Goal: Information Seeking & Learning: Learn about a topic

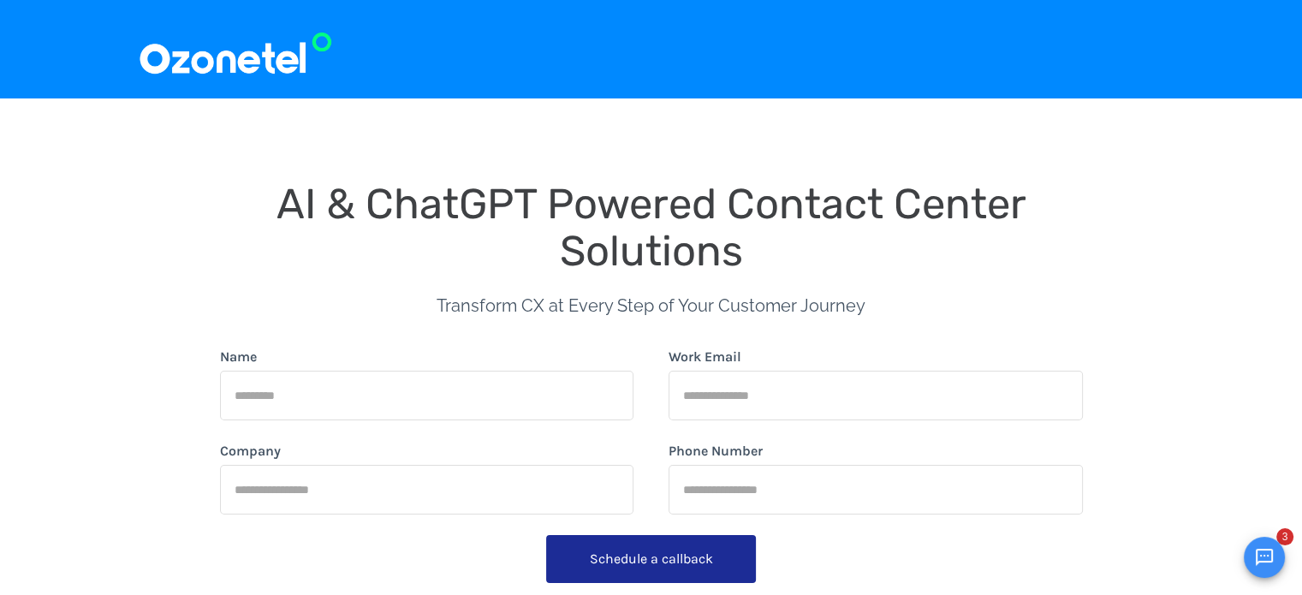
click at [222, 64] on img at bounding box center [235, 49] width 195 height 57
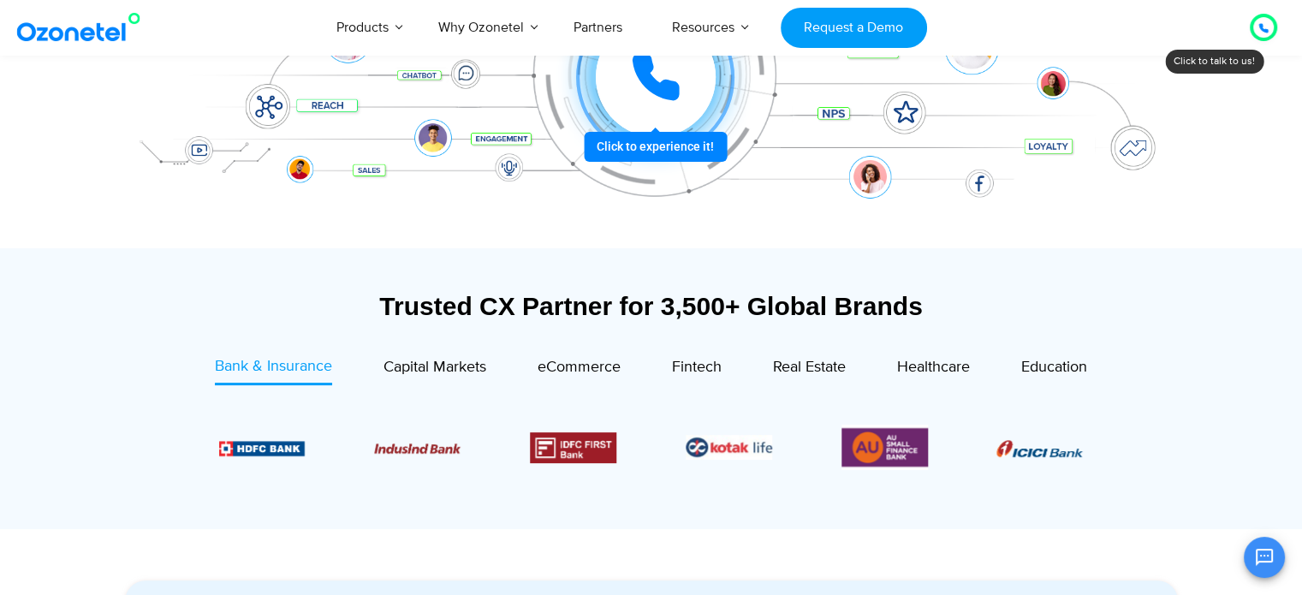
scroll to position [428, 0]
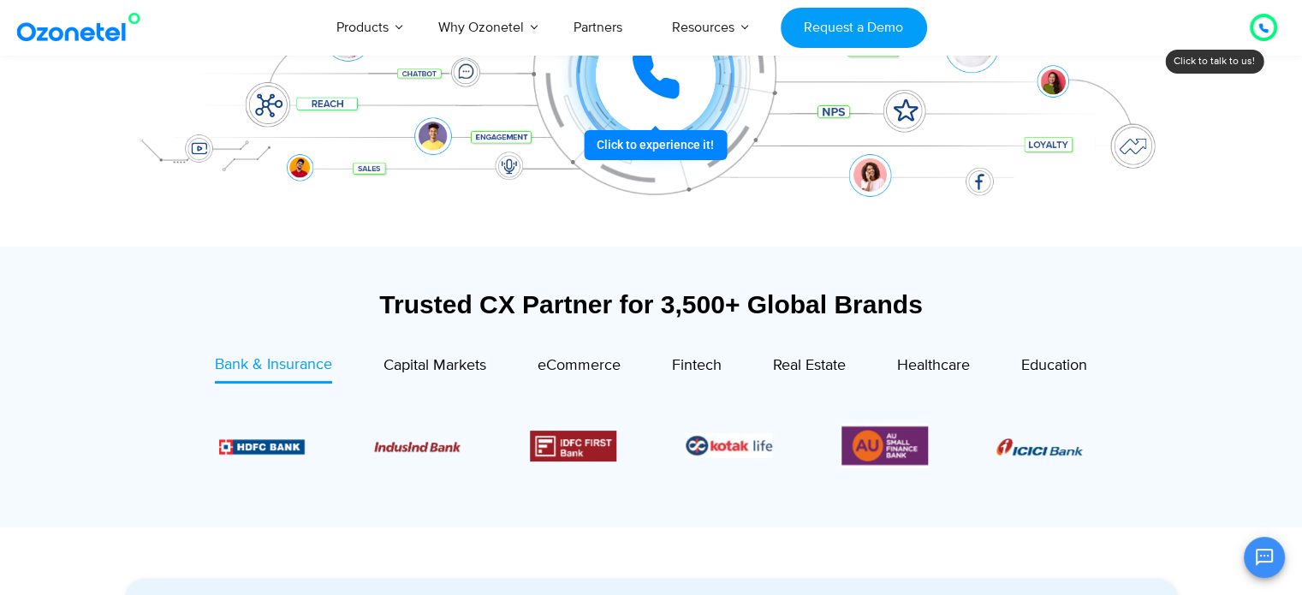
click at [668, 139] on div at bounding box center [654, 75] width 128 height 128
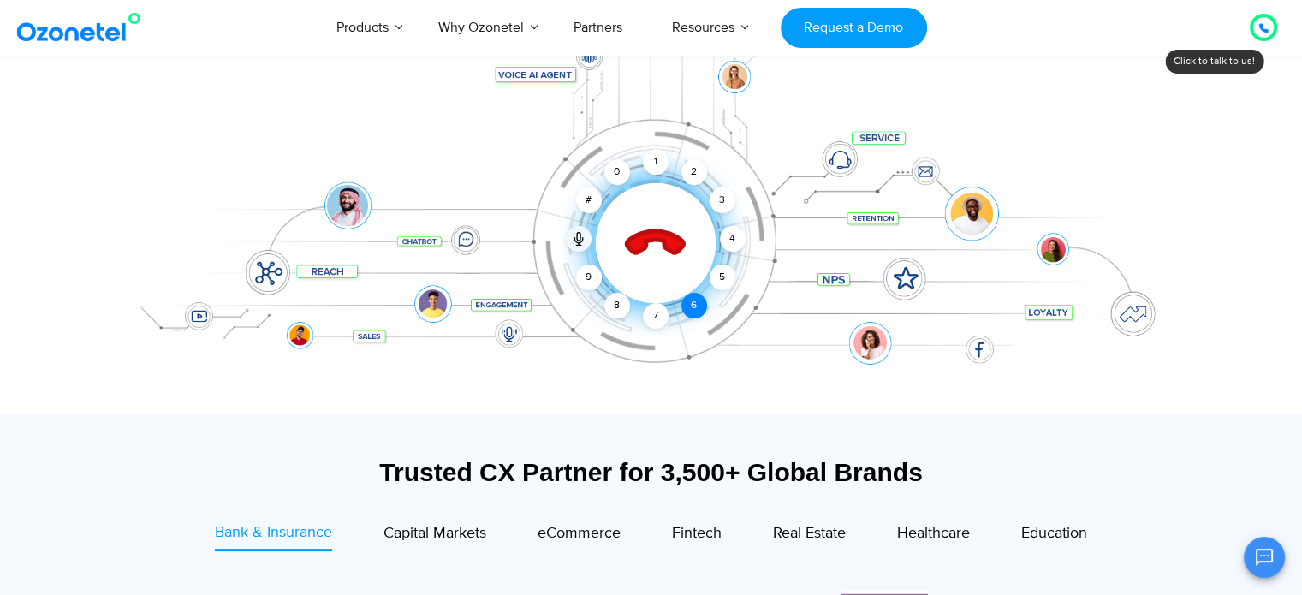
scroll to position [257, 0]
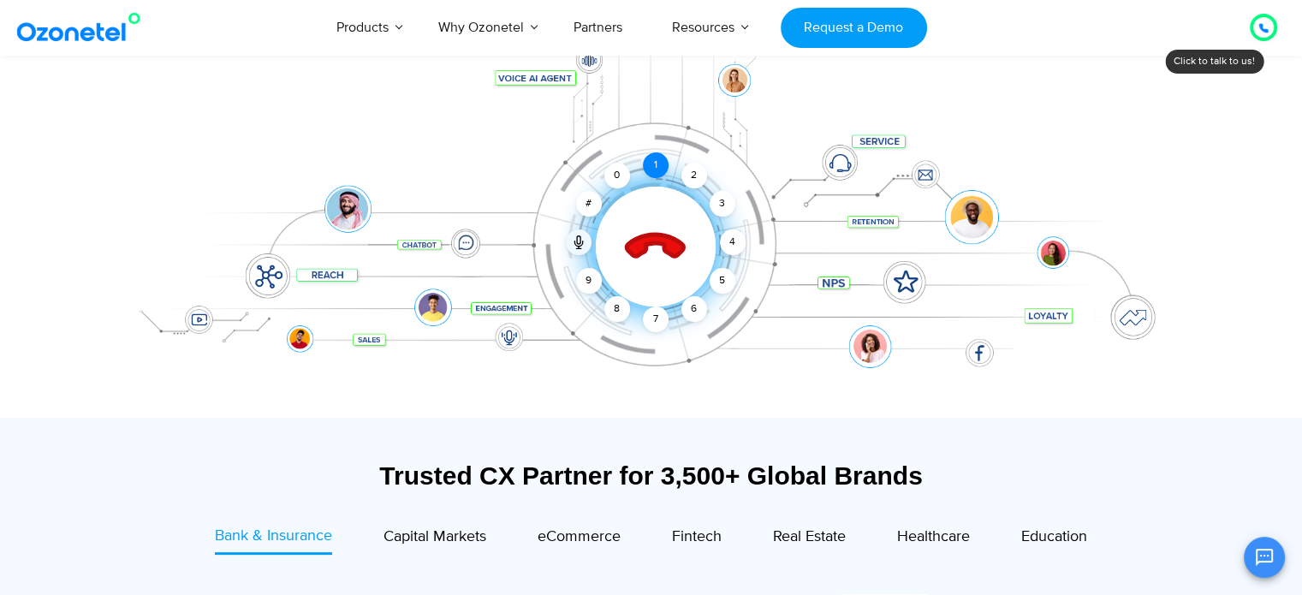
click at [654, 163] on div "1" at bounding box center [656, 165] width 26 height 26
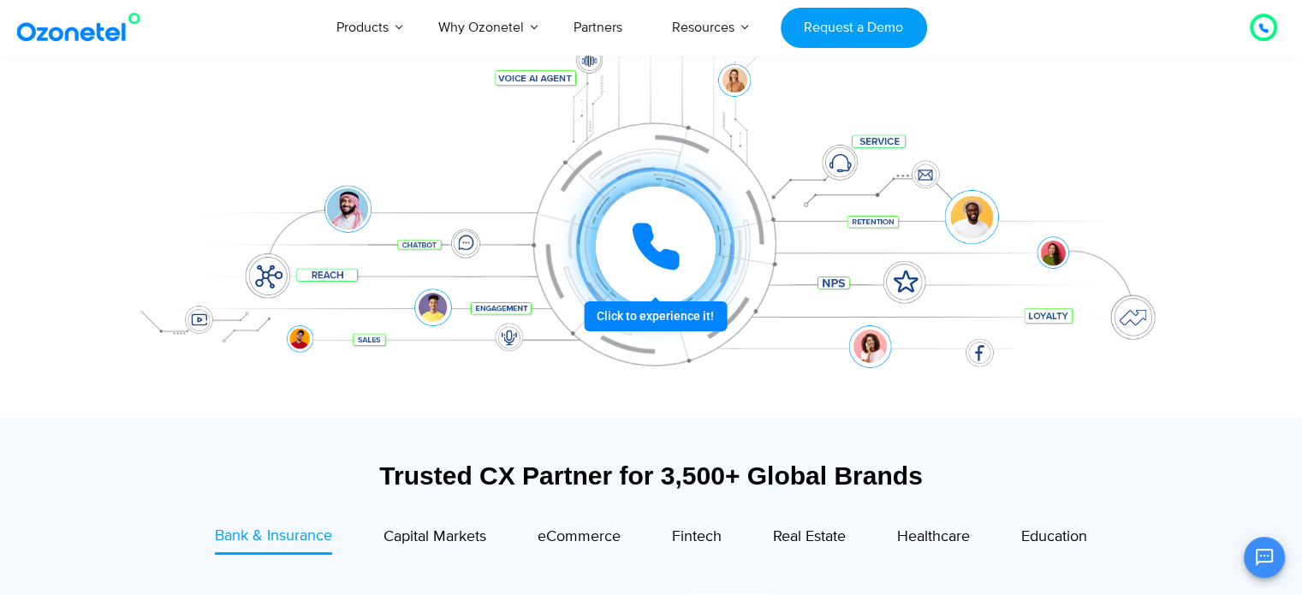
click at [650, 245] on icon at bounding box center [655, 246] width 43 height 43
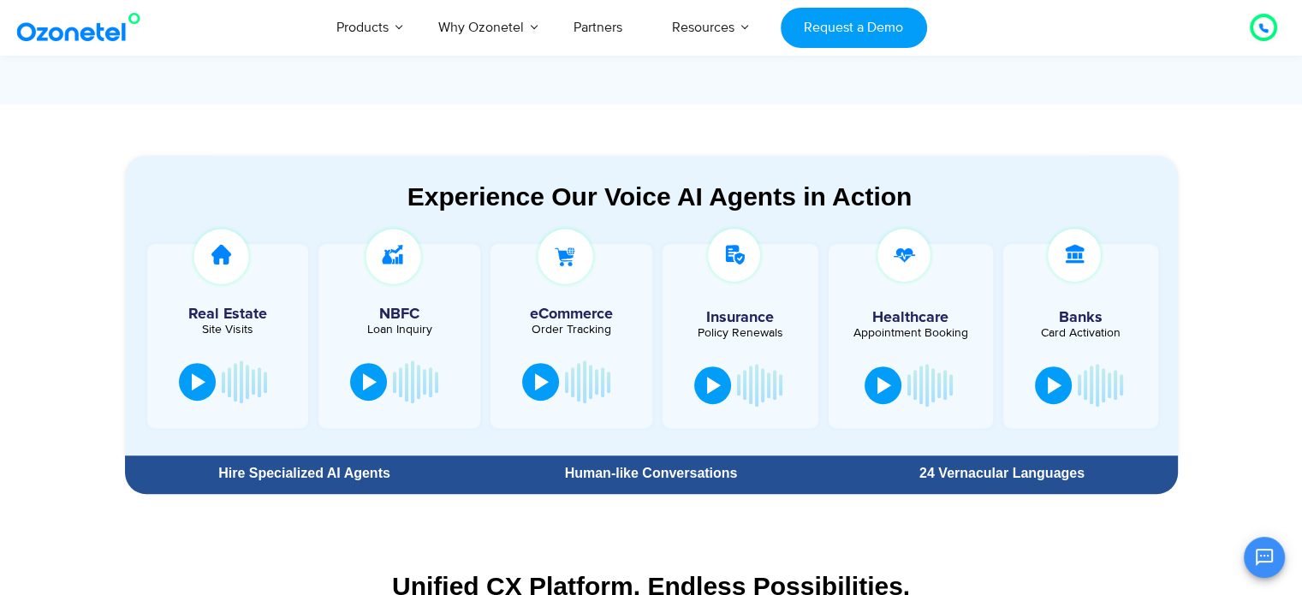
scroll to position [941, 0]
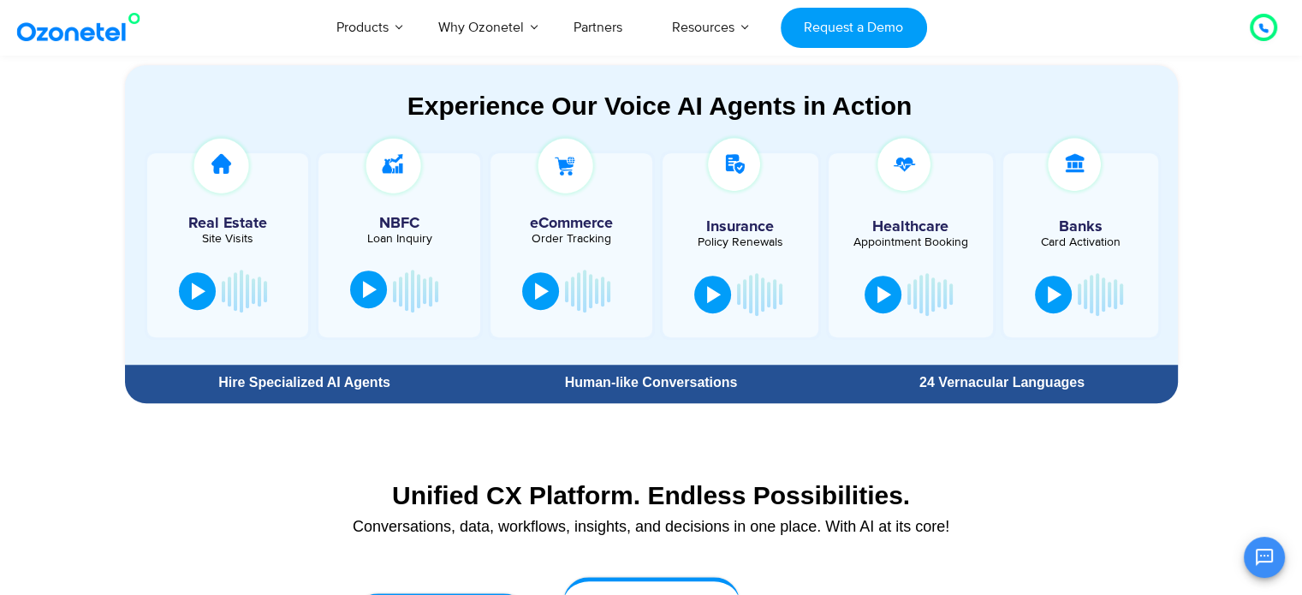
click at [366, 287] on div at bounding box center [370, 289] width 14 height 17
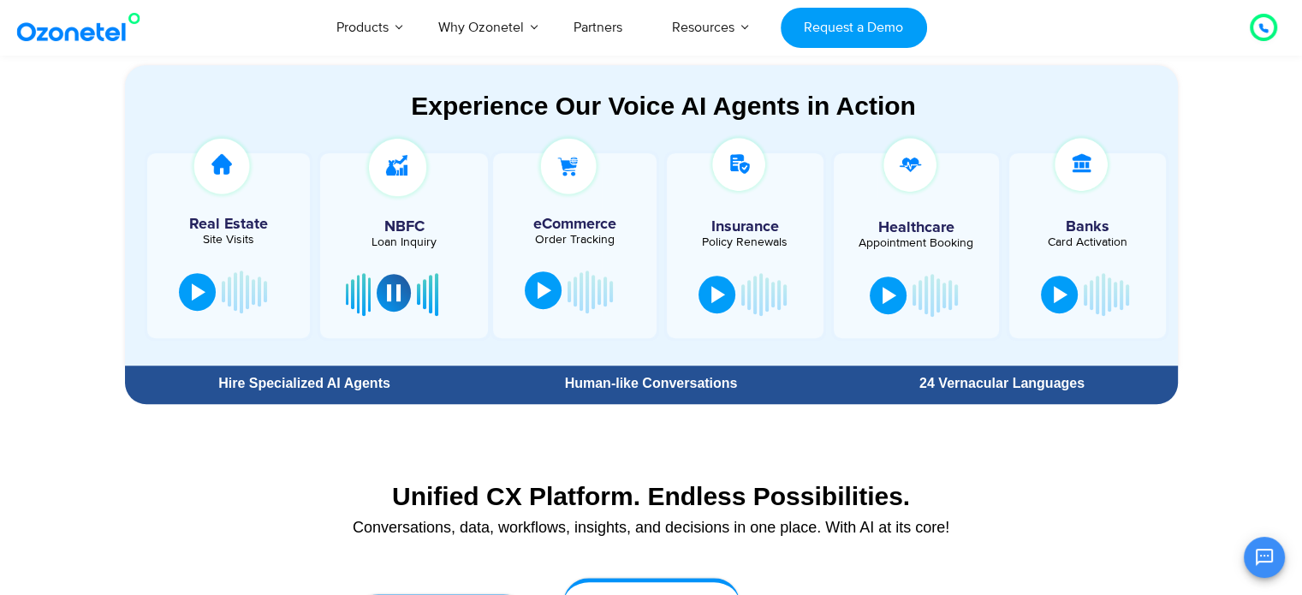
click at [539, 299] on button at bounding box center [543, 290] width 37 height 38
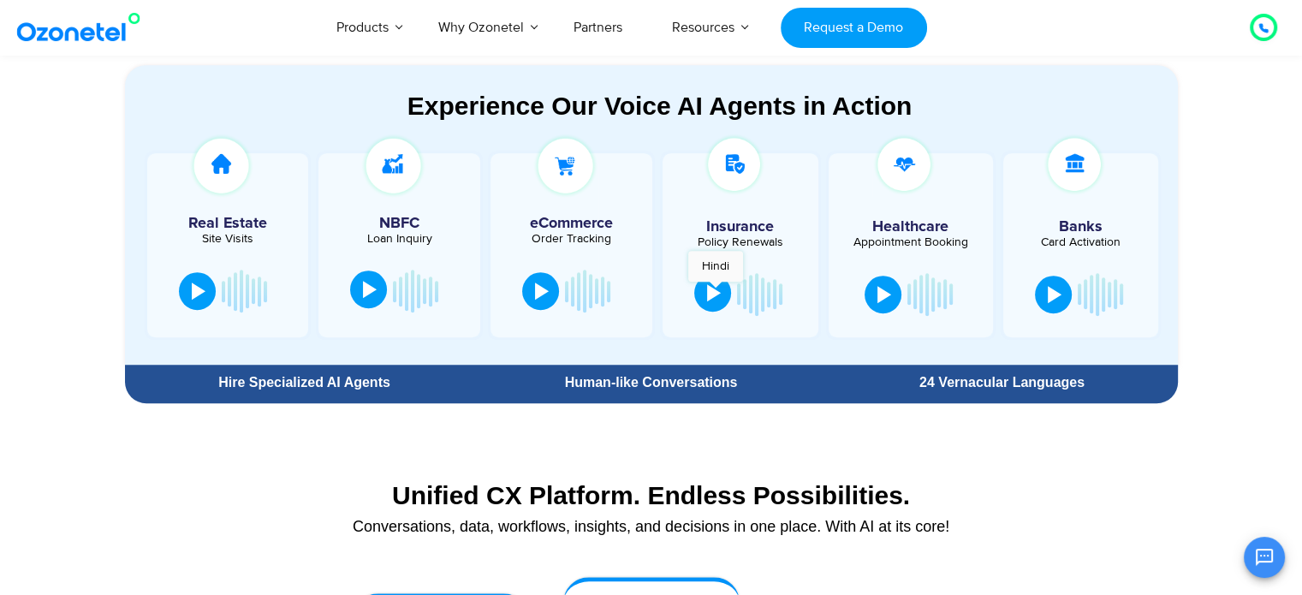
click at [715, 290] on div at bounding box center [714, 292] width 14 height 17
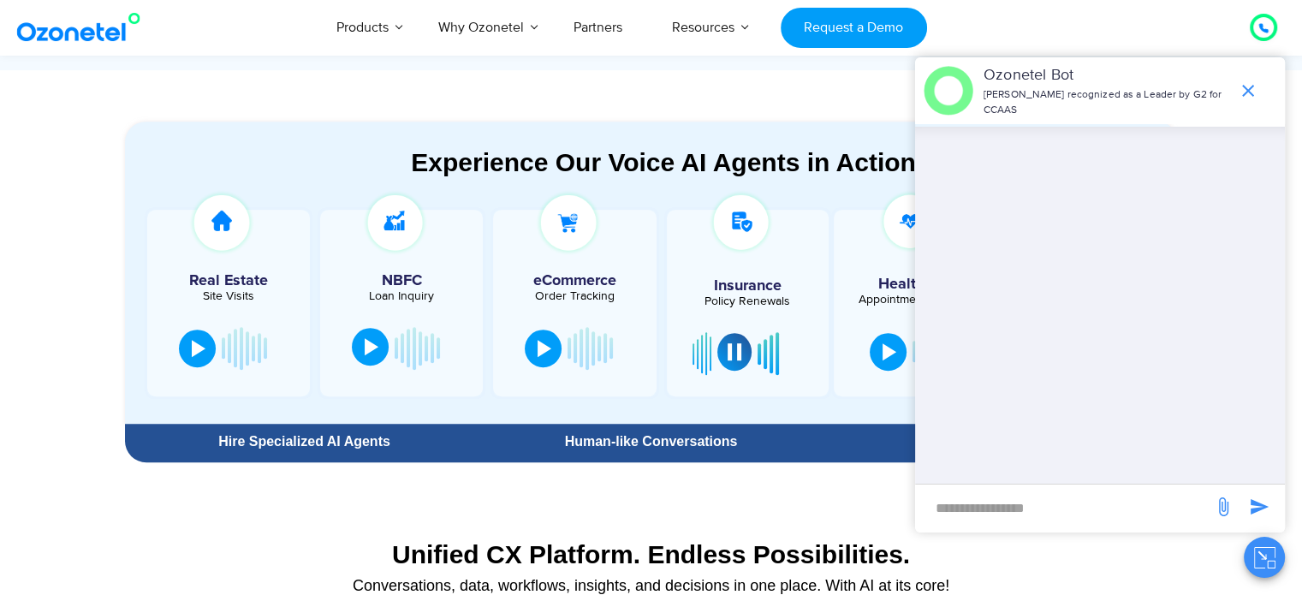
scroll to position [856, 0]
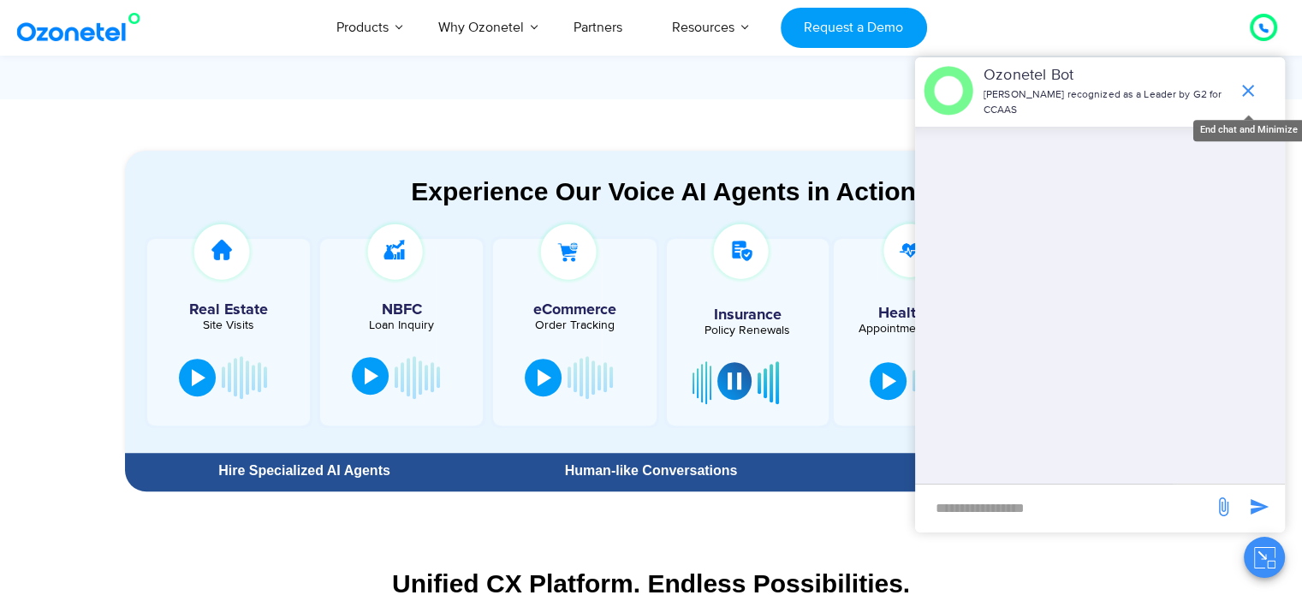
click at [1242, 95] on icon "end chat or minimize" at bounding box center [1248, 91] width 12 height 12
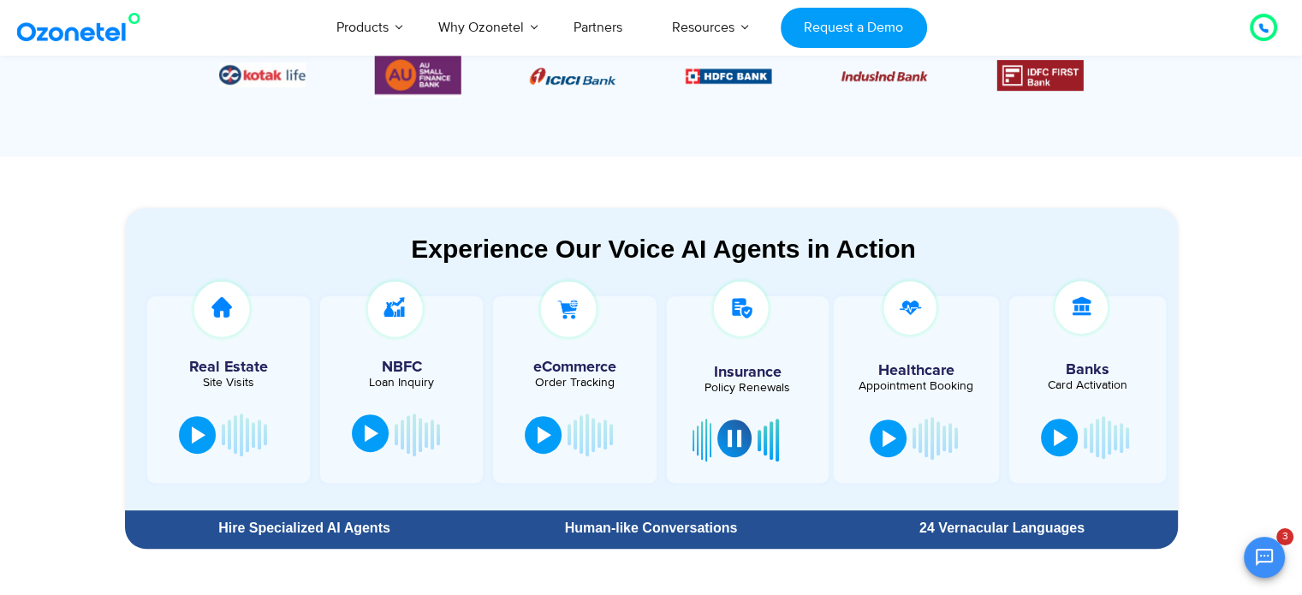
scroll to position [770, 0]
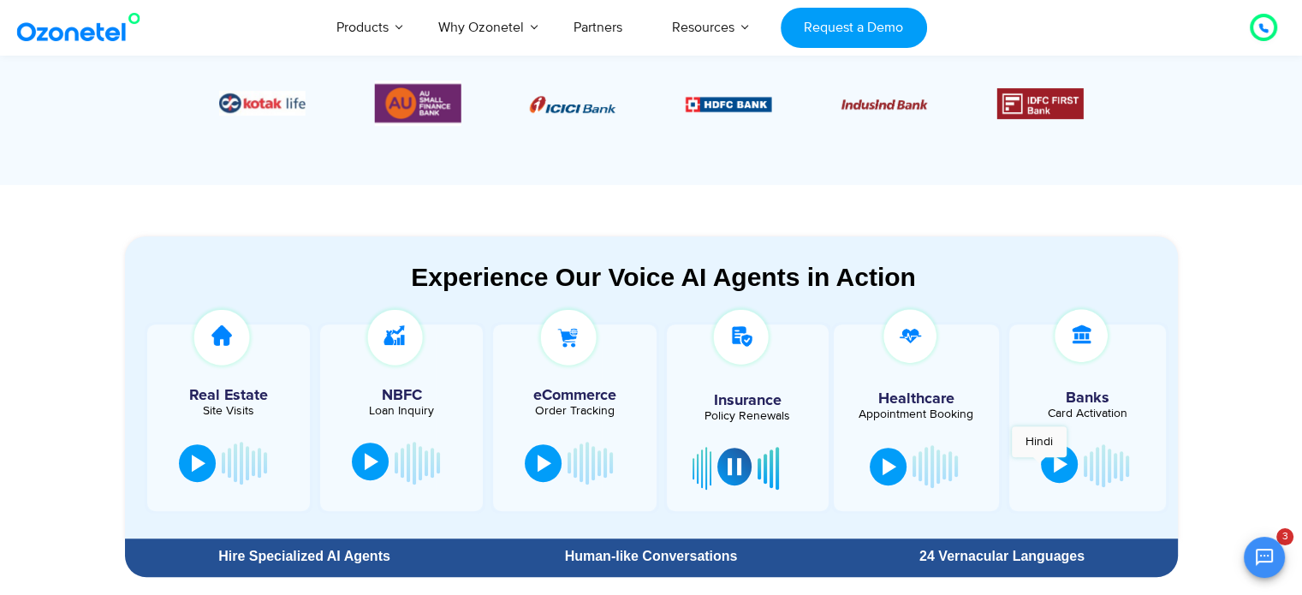
click at [1041, 466] on button at bounding box center [1059, 464] width 37 height 38
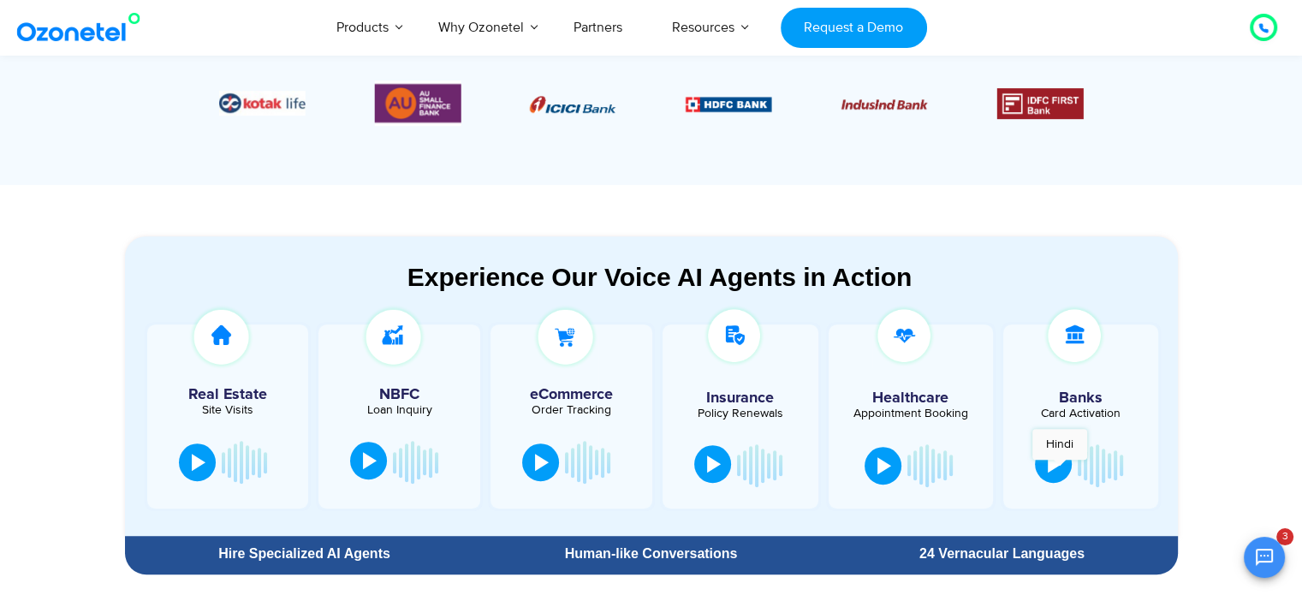
click at [1059, 468] on div at bounding box center [1054, 463] width 14 height 17
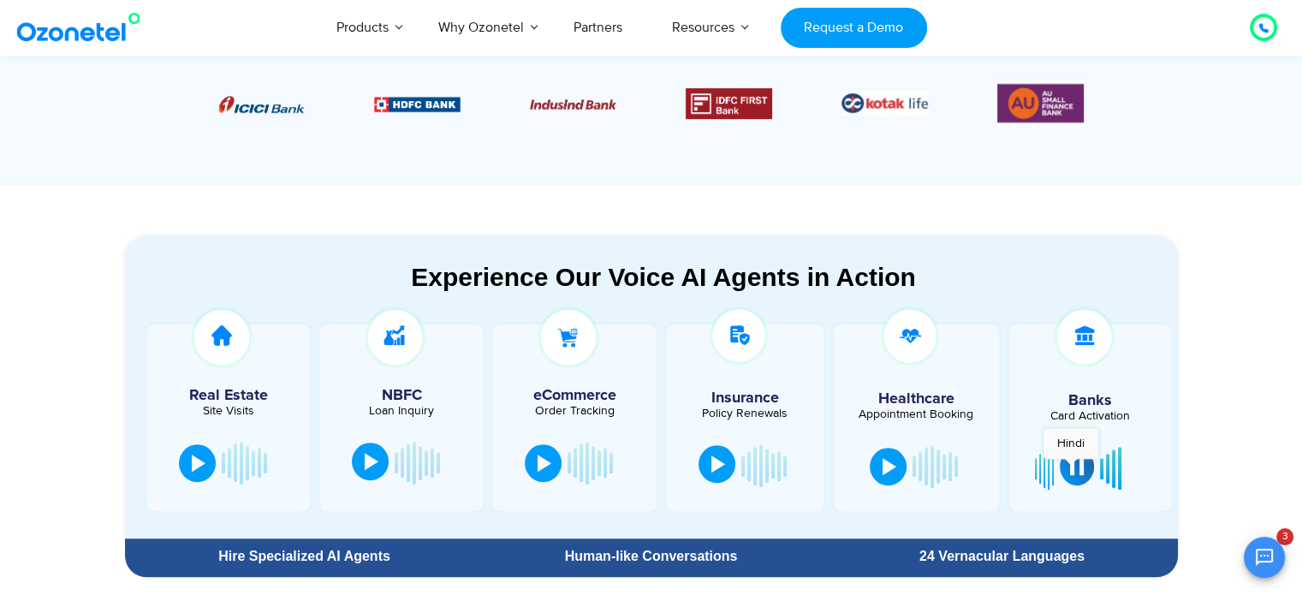
click at [1071, 467] on div at bounding box center [1077, 466] width 14 height 17
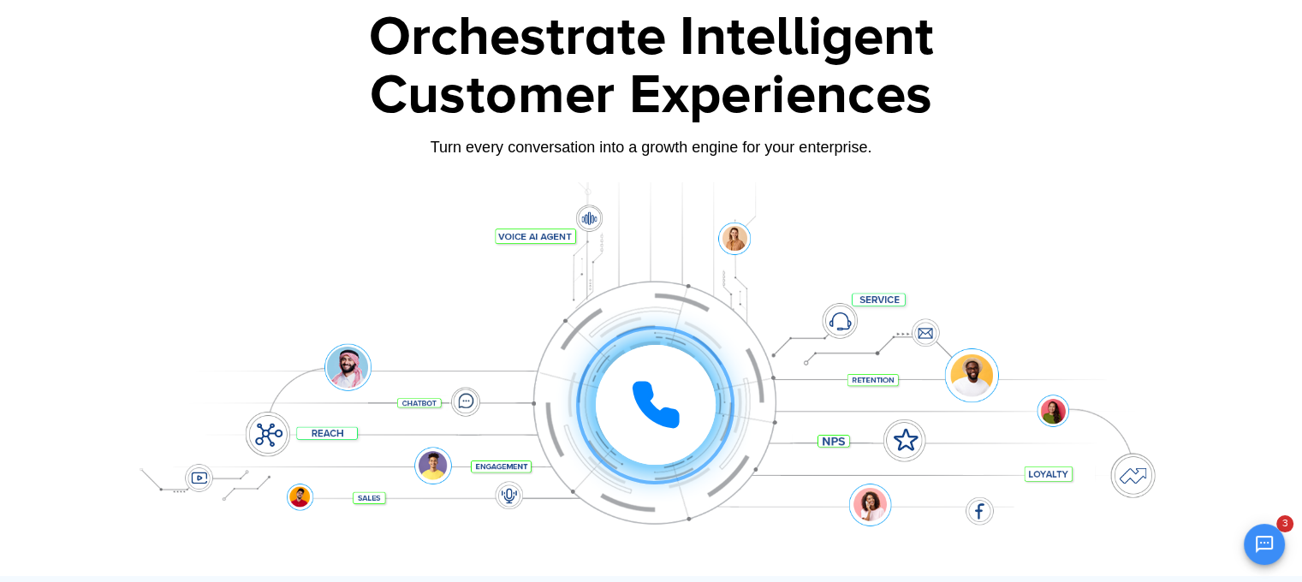
scroll to position [0, 0]
